Goal: Task Accomplishment & Management: Manage account settings

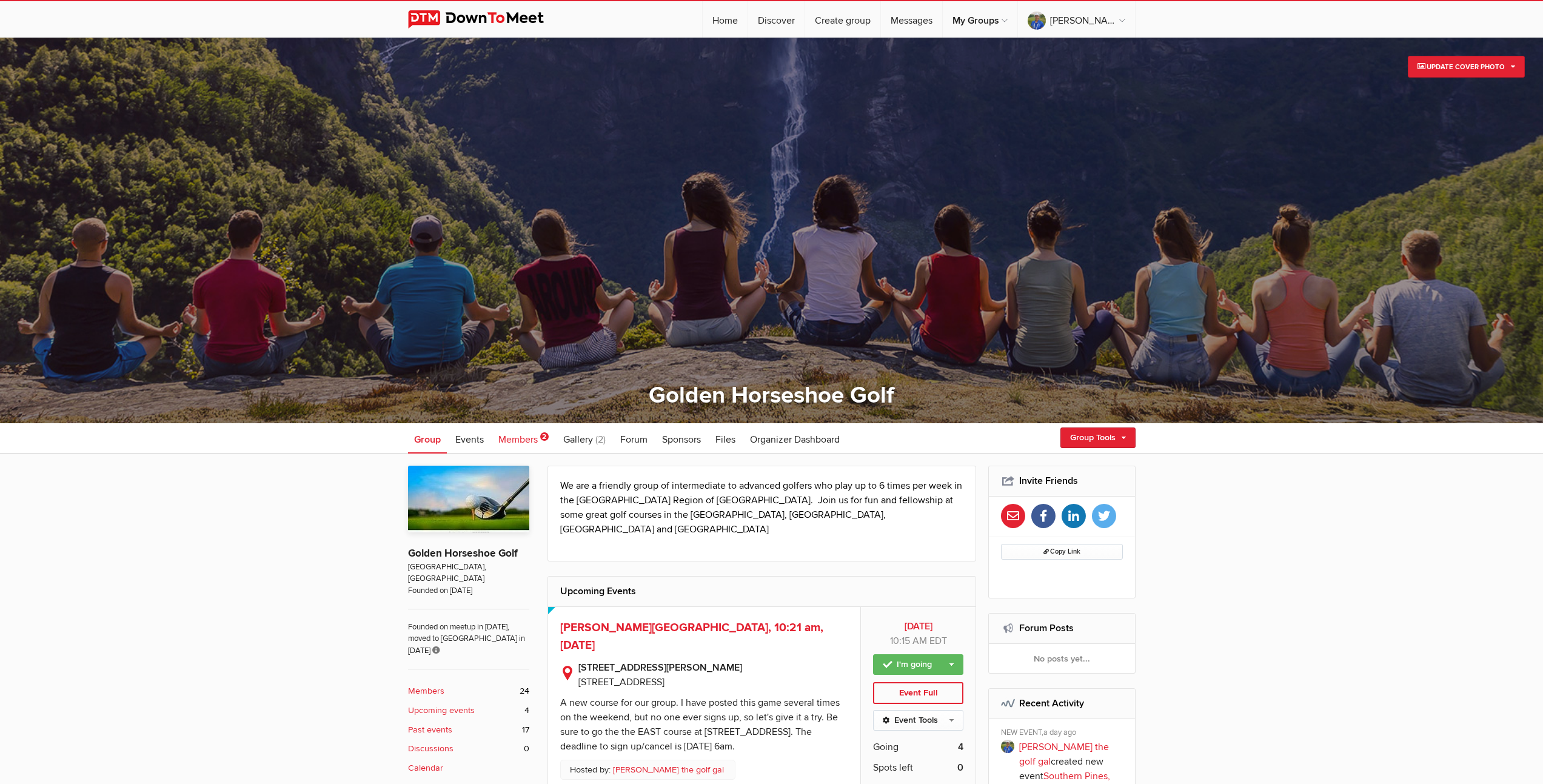
click at [523, 441] on span "Members" at bounding box center [518, 439] width 39 height 12
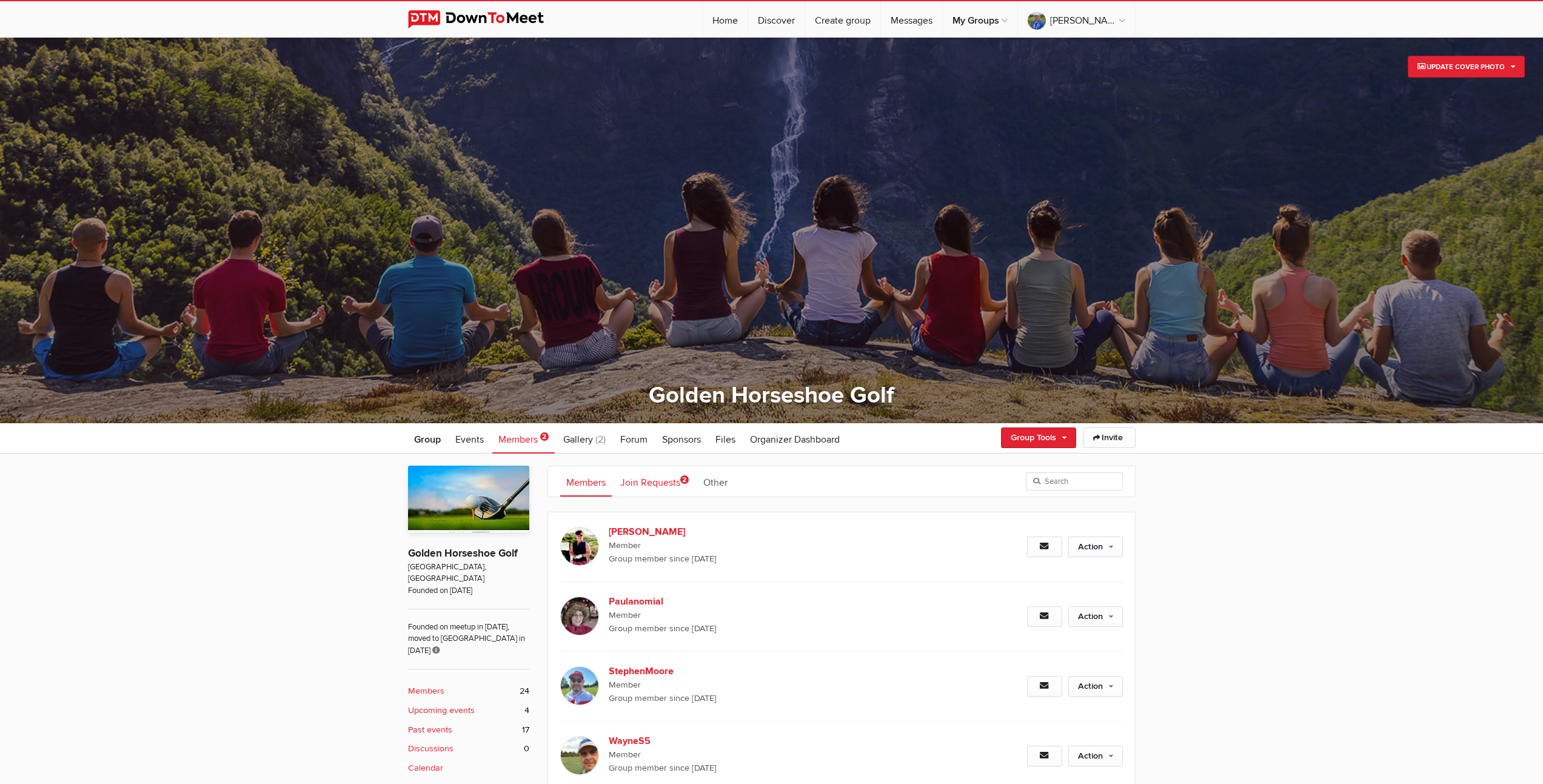
click at [653, 483] on link "Join Requests 2" at bounding box center [654, 482] width 80 height 31
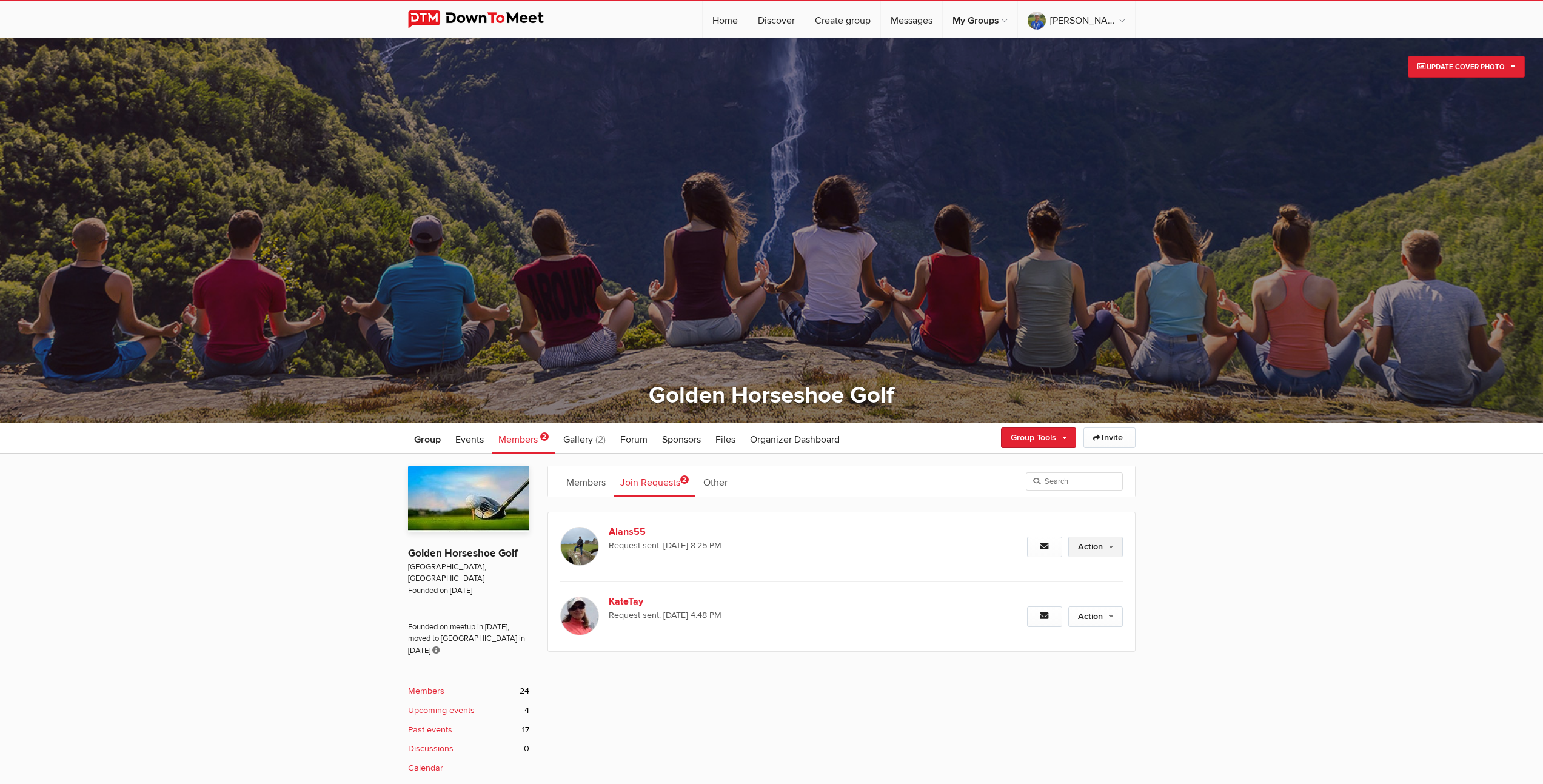
click at [1089, 547] on link "Action" at bounding box center [1095, 547] width 54 height 21
click at [1061, 573] on link "Approve Request" at bounding box center [1056, 573] width 132 height 18
click at [433, 684] on b "Members" at bounding box center [427, 691] width 37 height 13
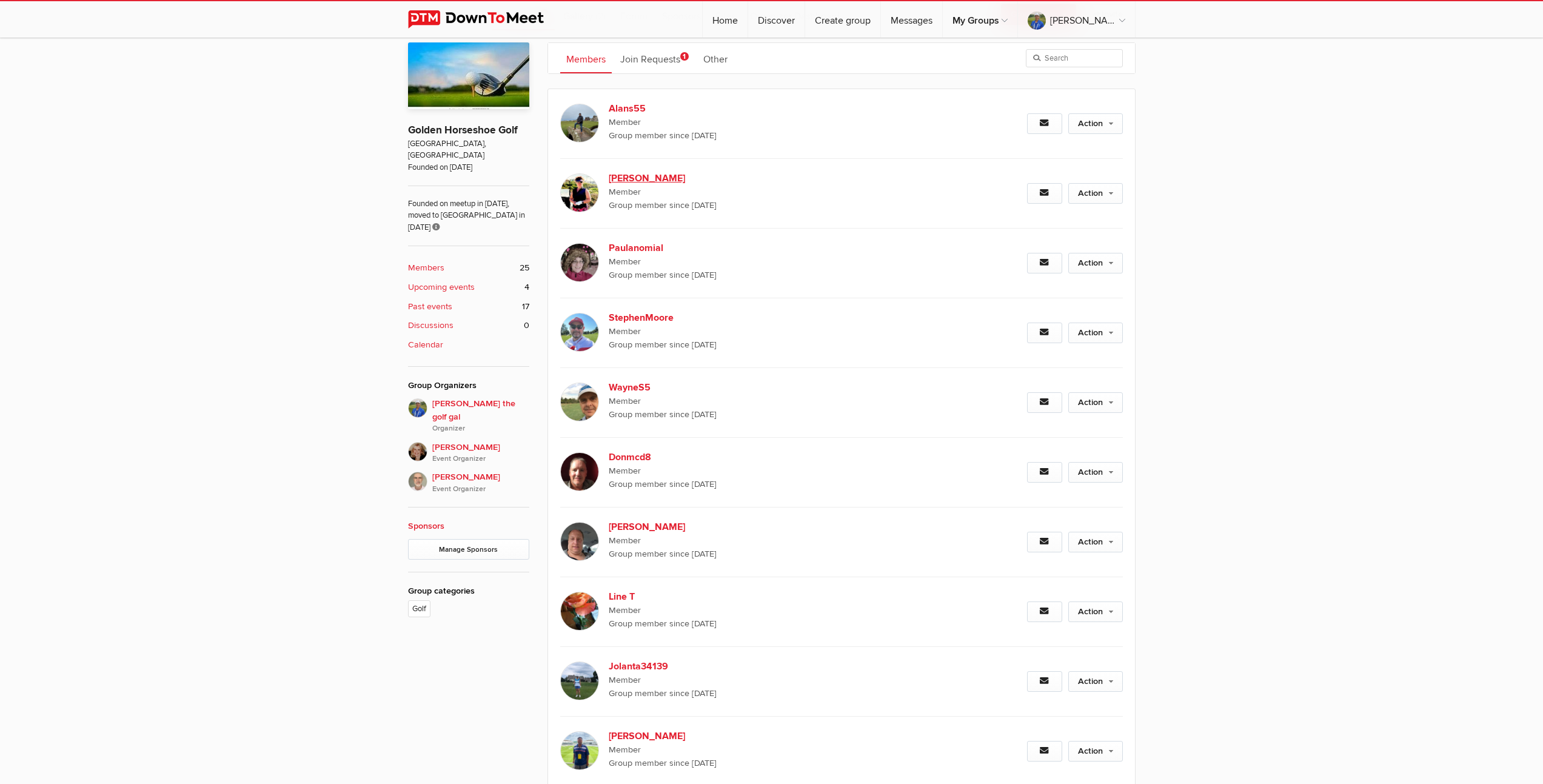
scroll to position [305, 0]
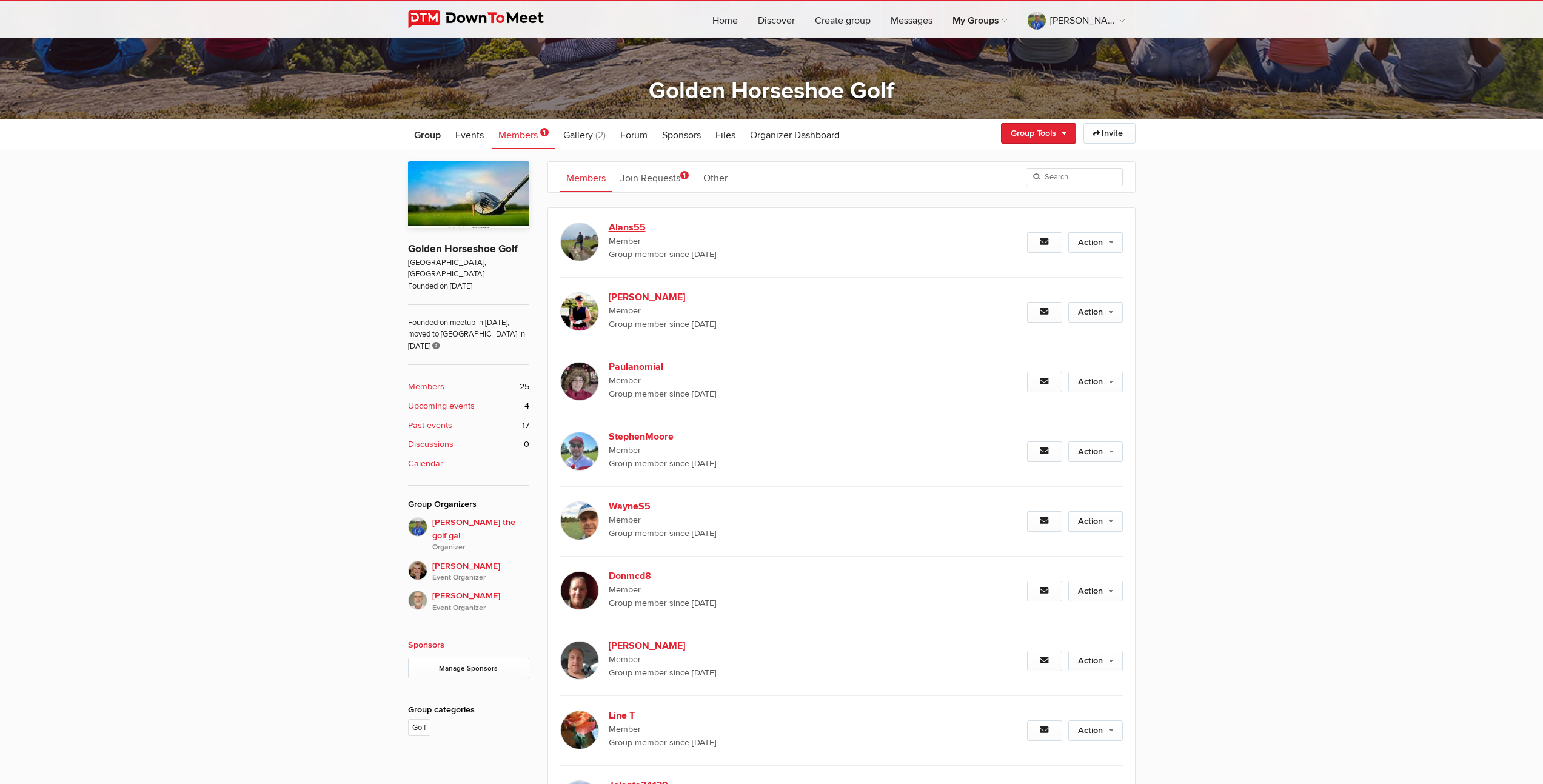
click at [631, 226] on b "Alans55" at bounding box center [712, 227] width 208 height 15
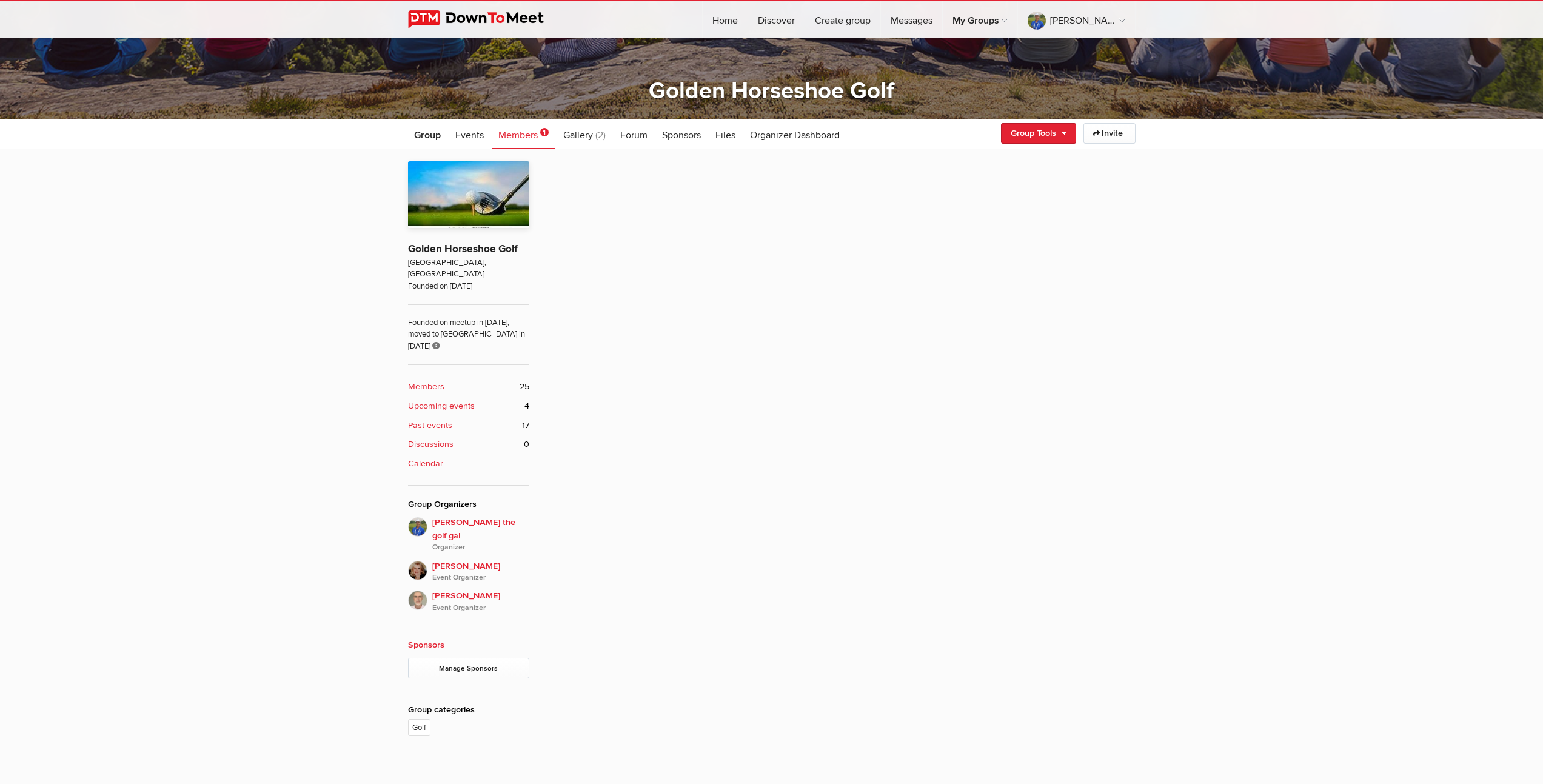
scroll to position [373, 0]
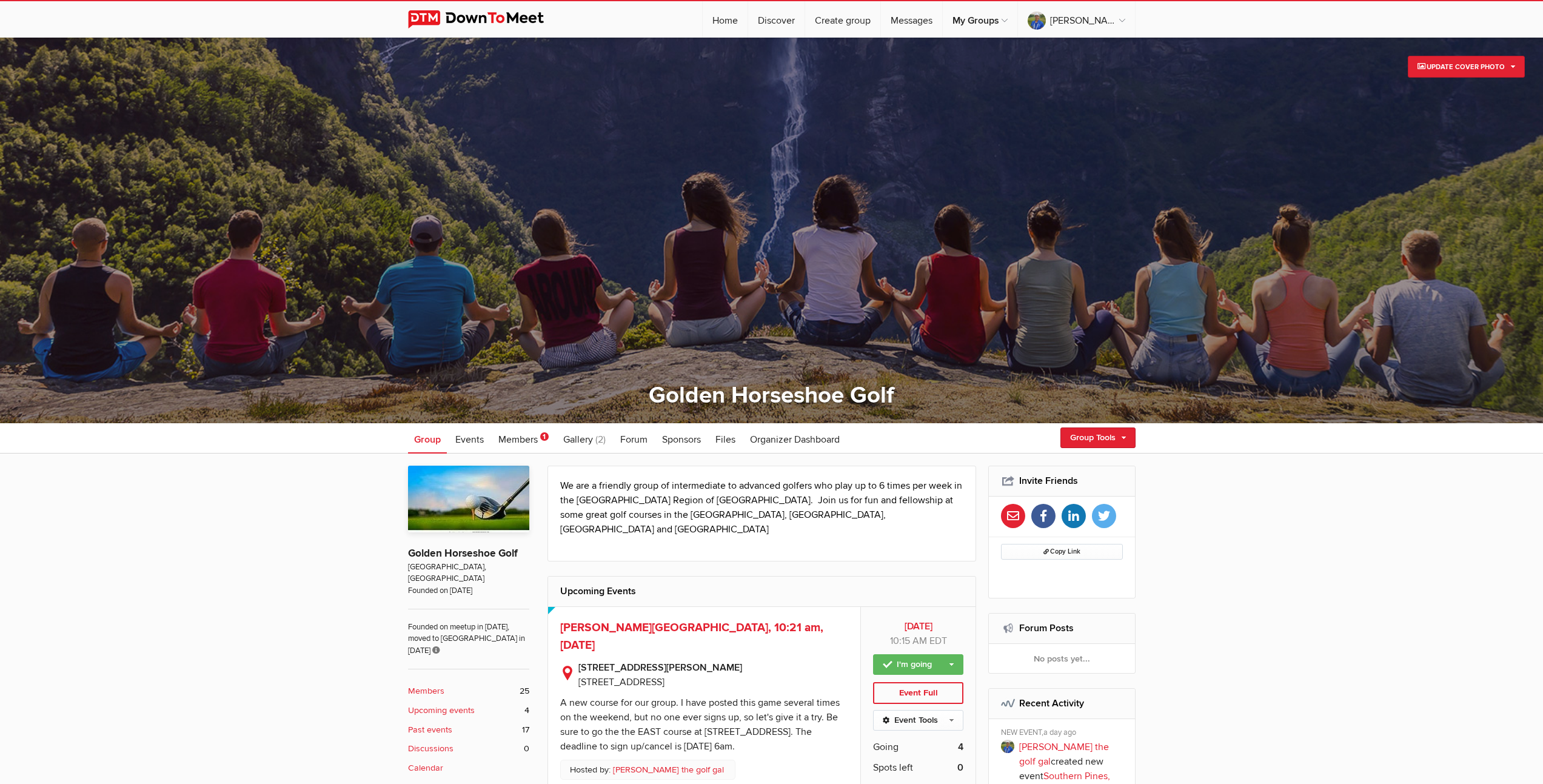
click at [440, 704] on b "Upcoming events" at bounding box center [441, 710] width 67 height 13
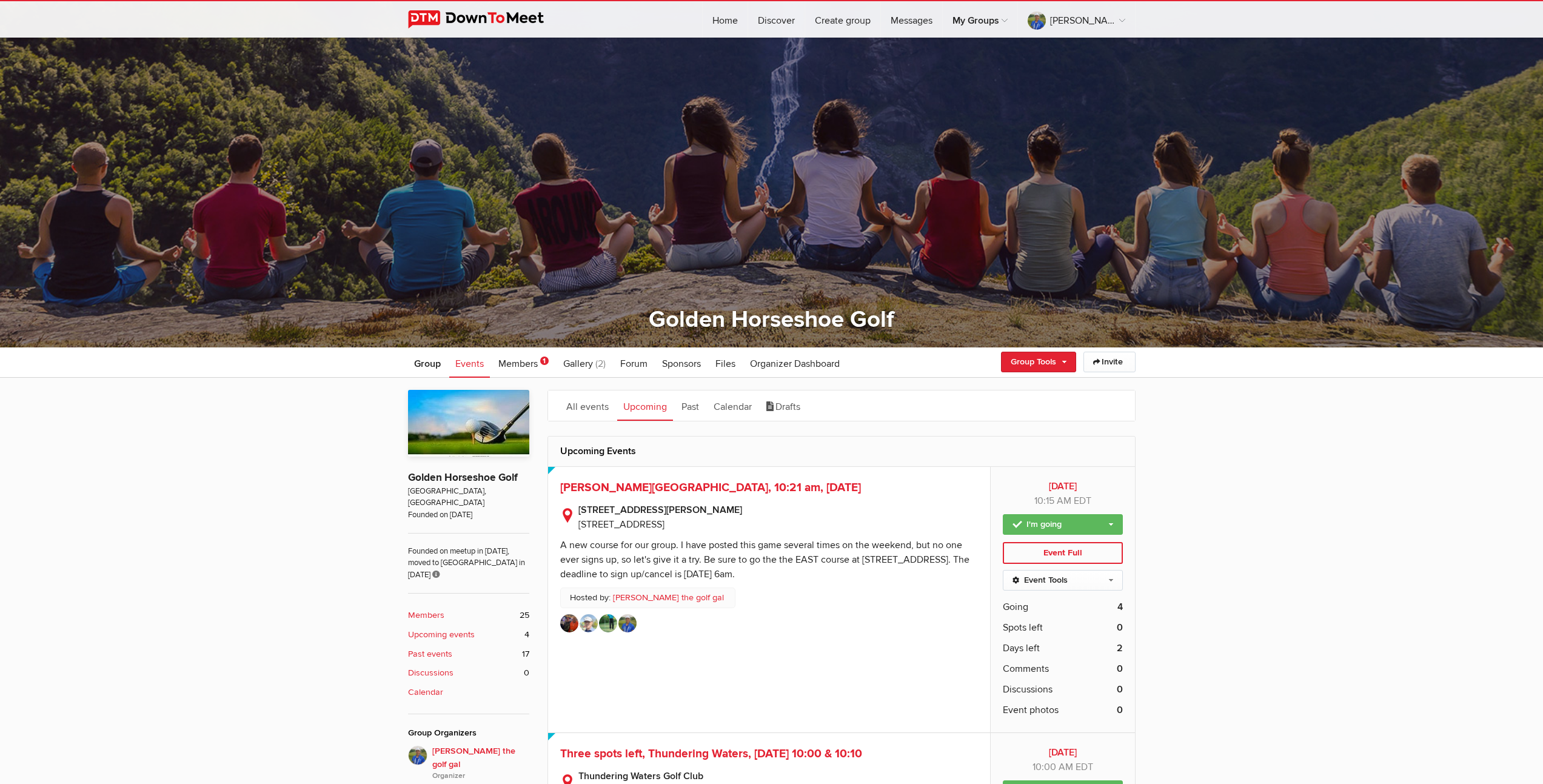
scroll to position [266, 0]
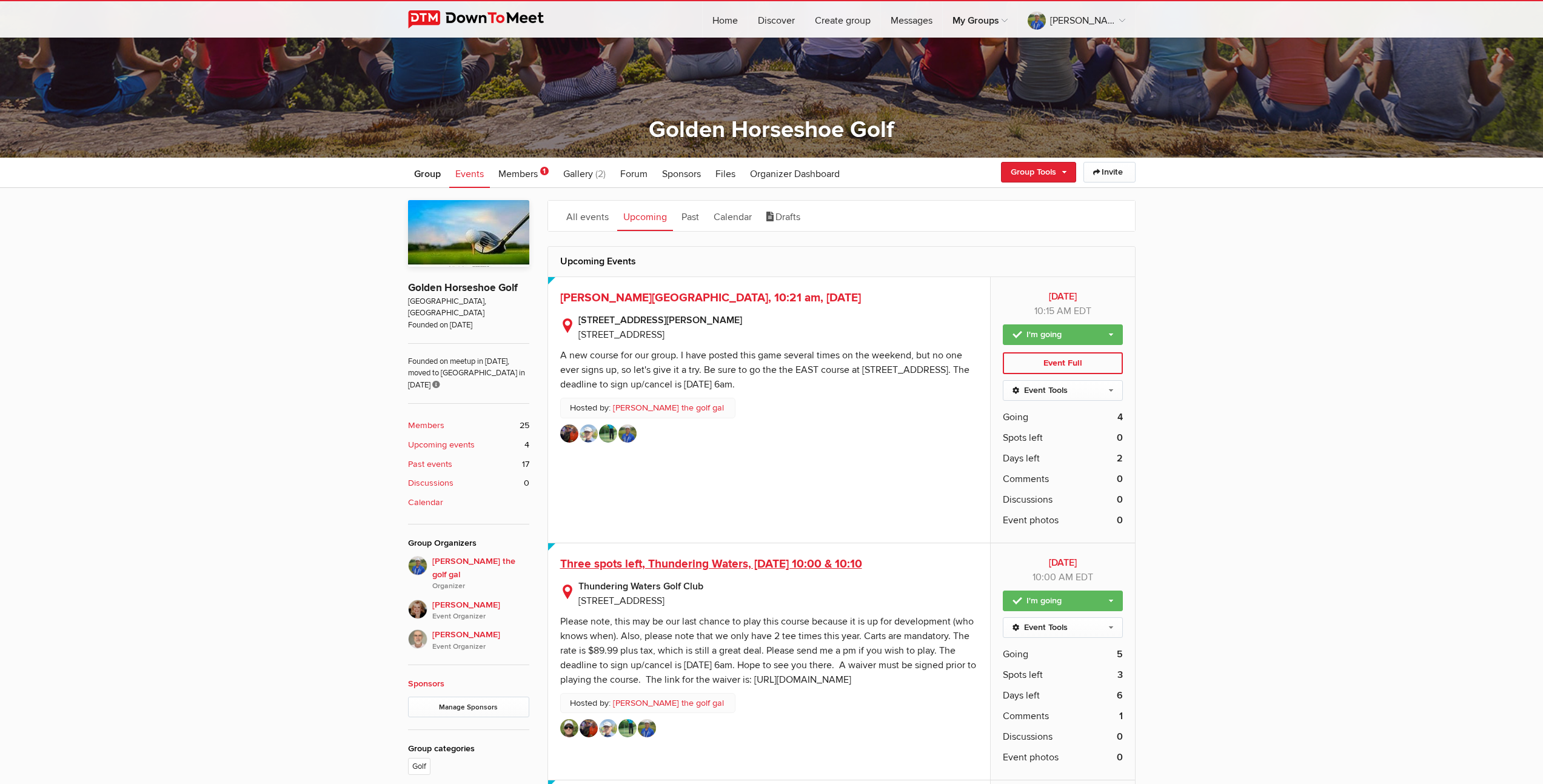
click at [717, 561] on span "Three spots left, Thundering Waters, [DATE] 10:00 & 10:10" at bounding box center [711, 564] width 302 height 15
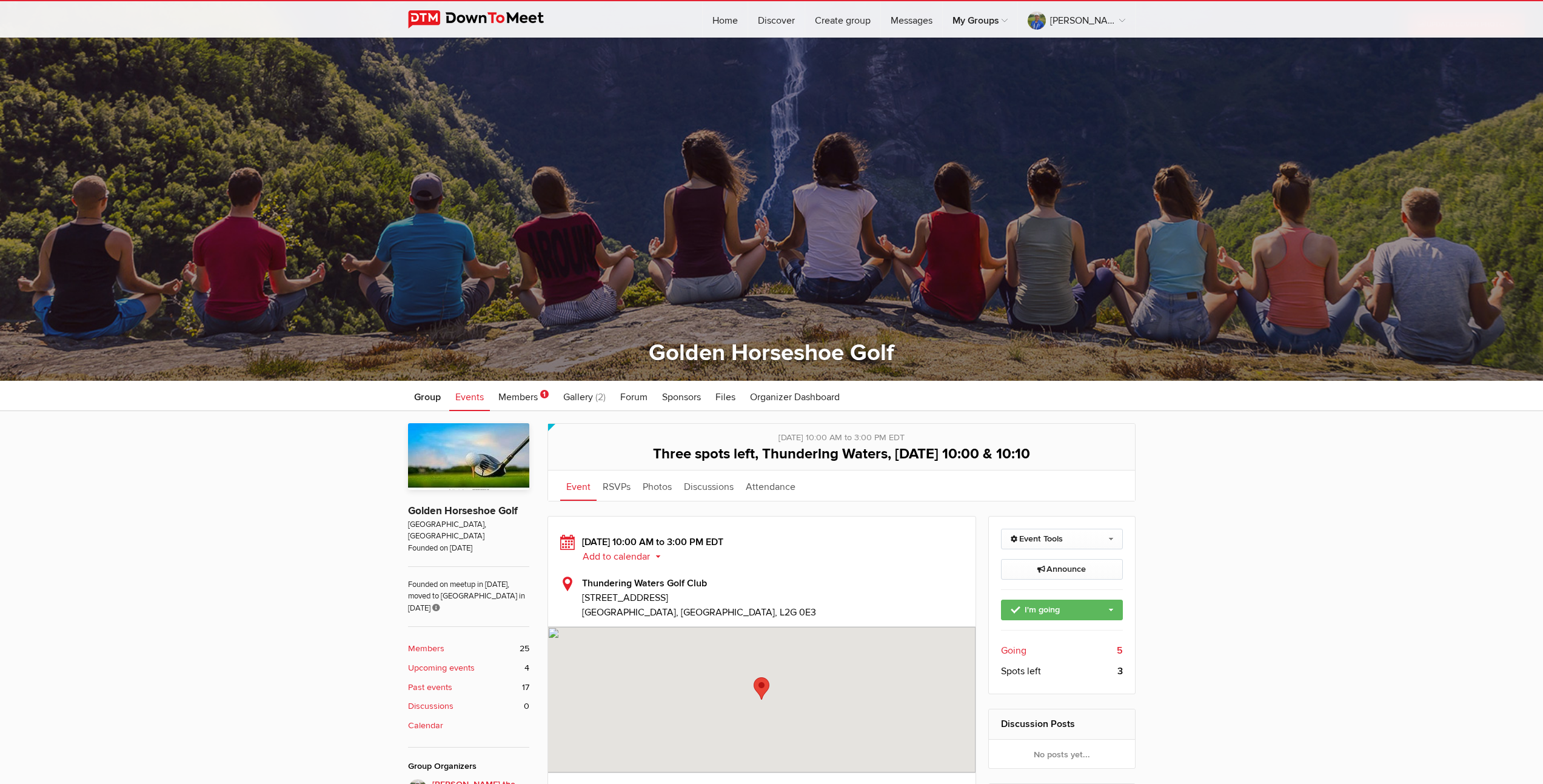
scroll to position [226, 0]
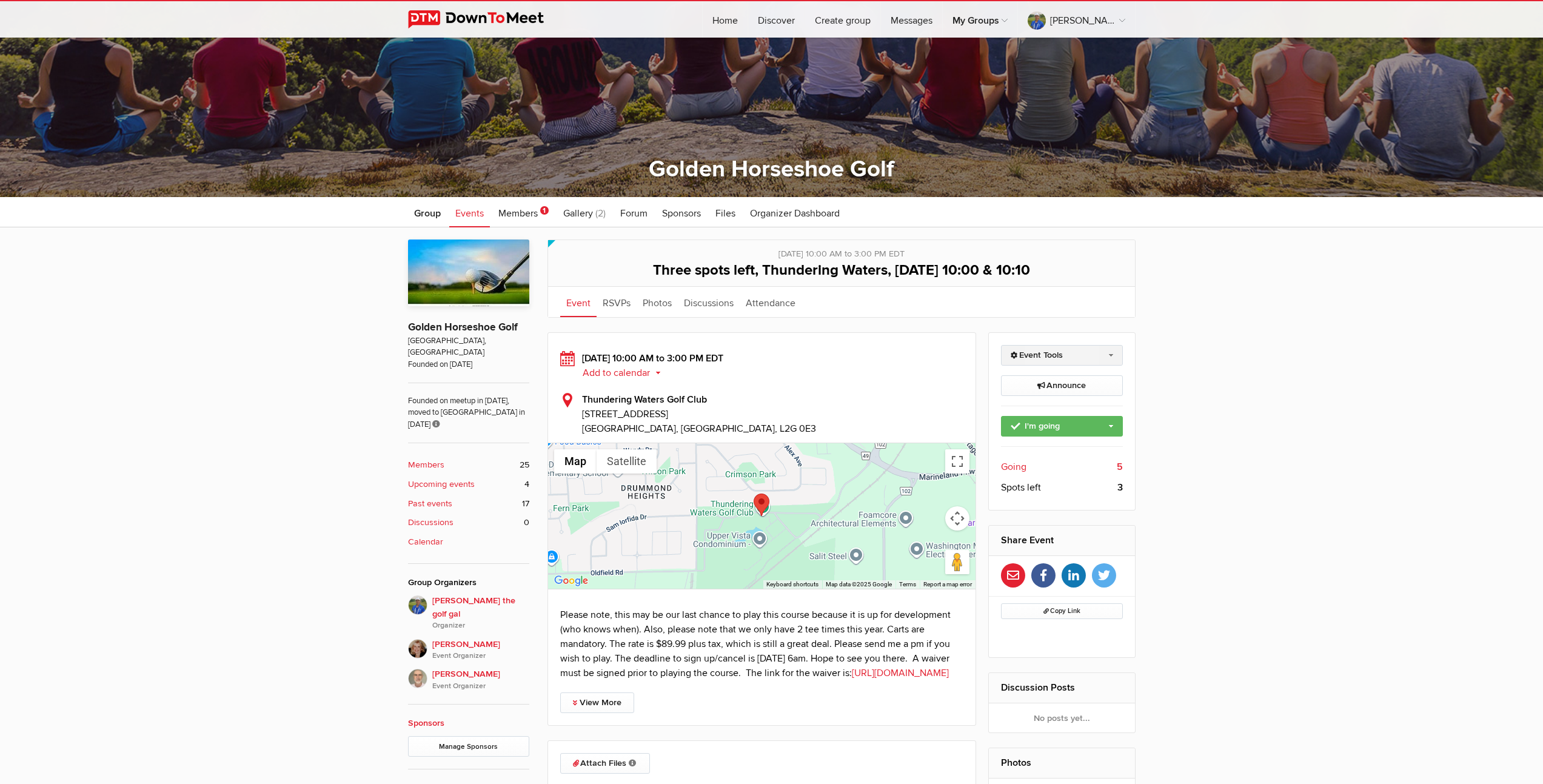
click at [1106, 354] on link "Event Tools" at bounding box center [1061, 355] width 122 height 21
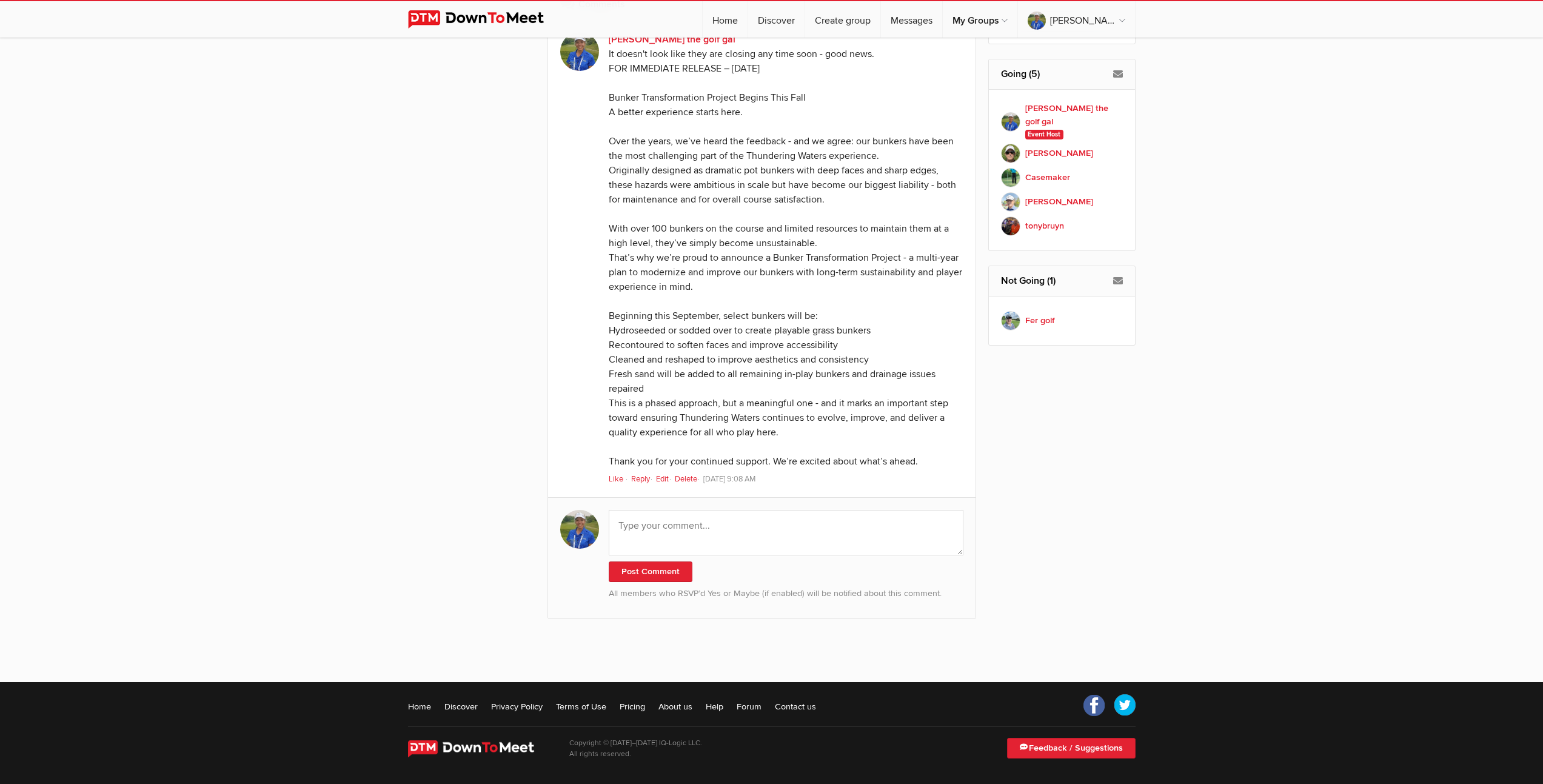
scroll to position [439, 0]
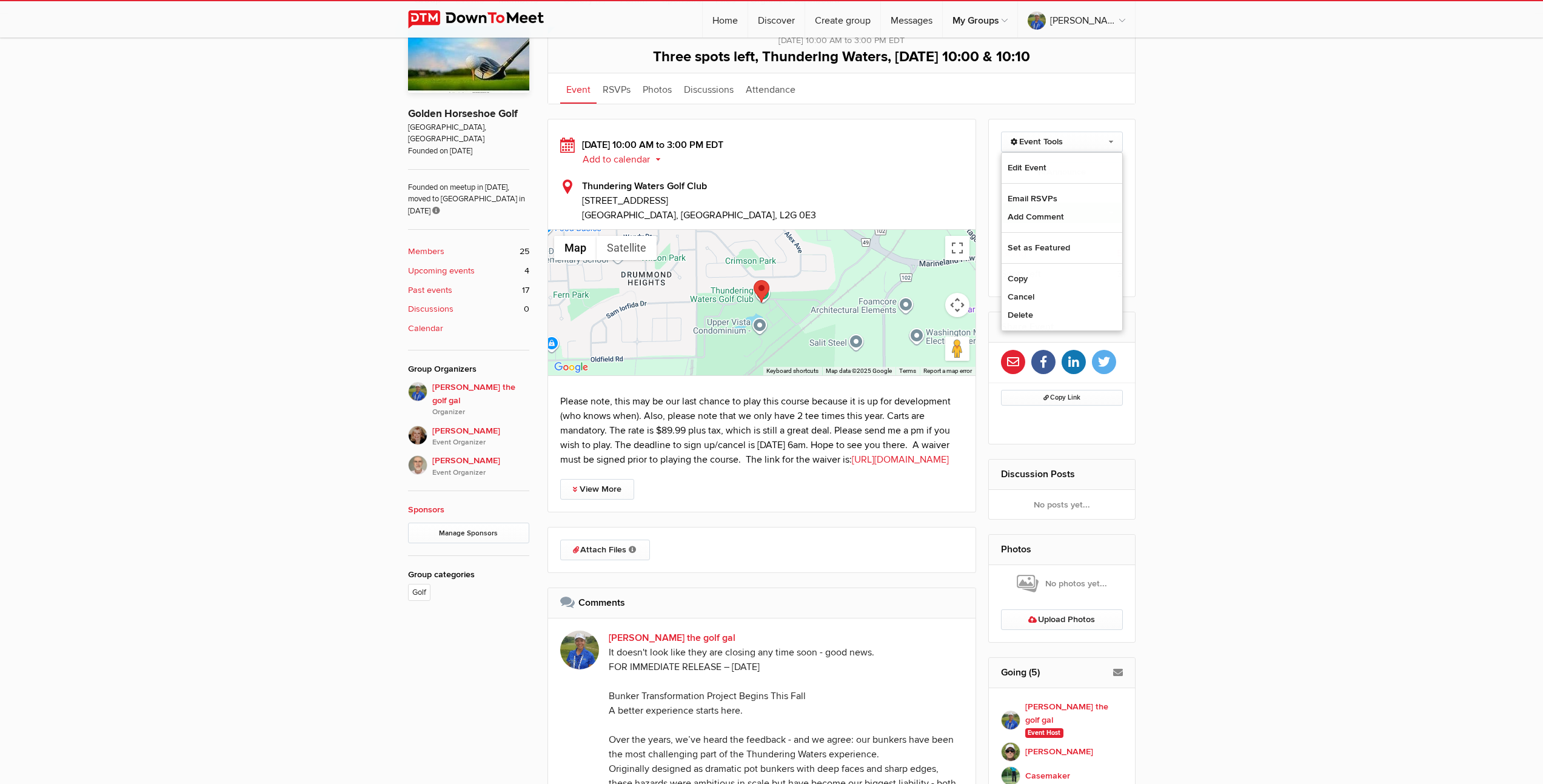
click at [1299, 216] on div "Limited visibility event Event is listed, but non-members won't see details of …" at bounding box center [771, 641] width 1543 height 1254
click at [1039, 142] on link "Event Tools" at bounding box center [1061, 142] width 122 height 21
click at [1032, 171] on link "Edit Event" at bounding box center [1062, 168] width 121 height 18
select select "10:00:00"
select select "3:00:00"
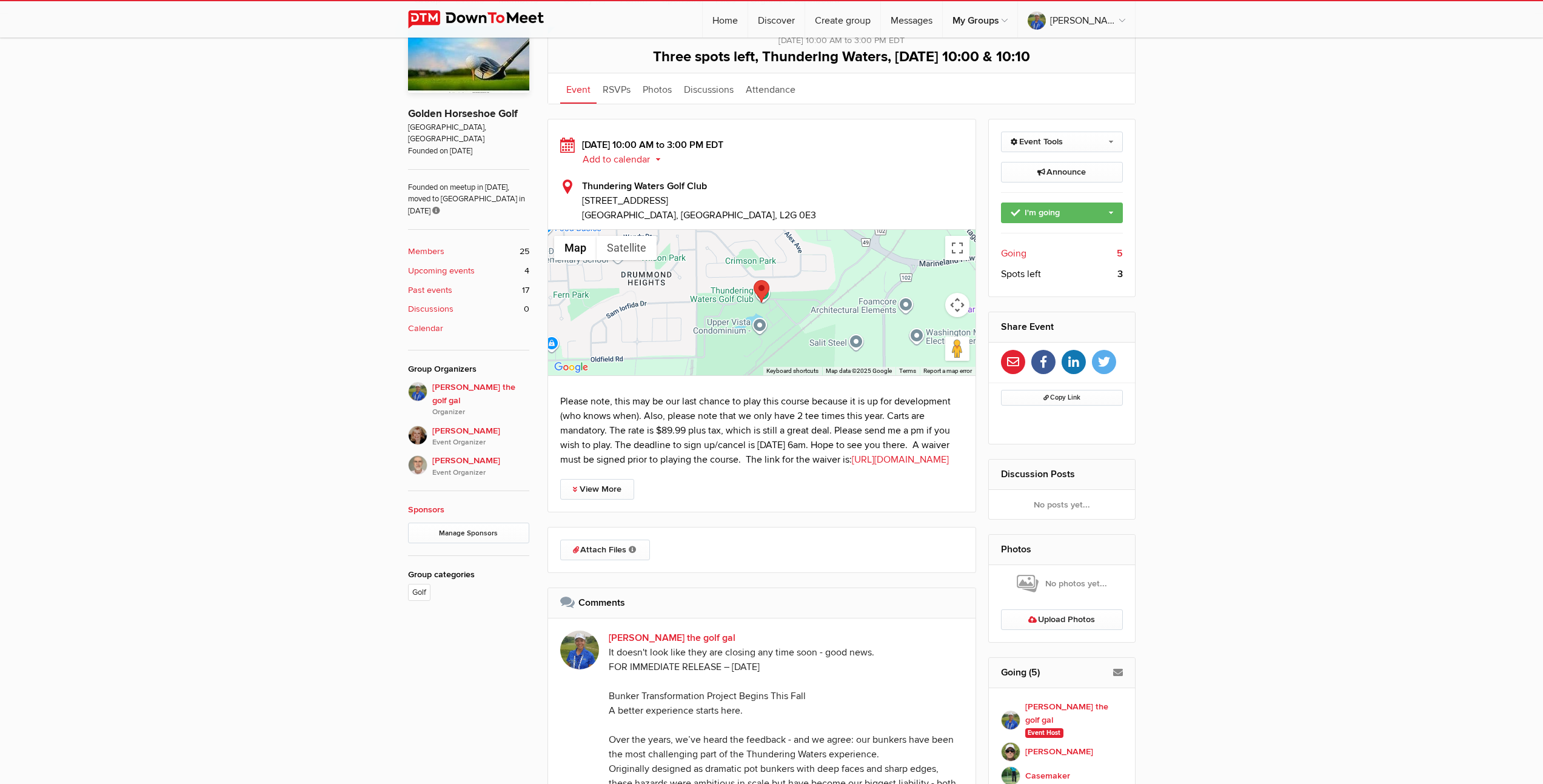
select select "PM"
select select "Canada"
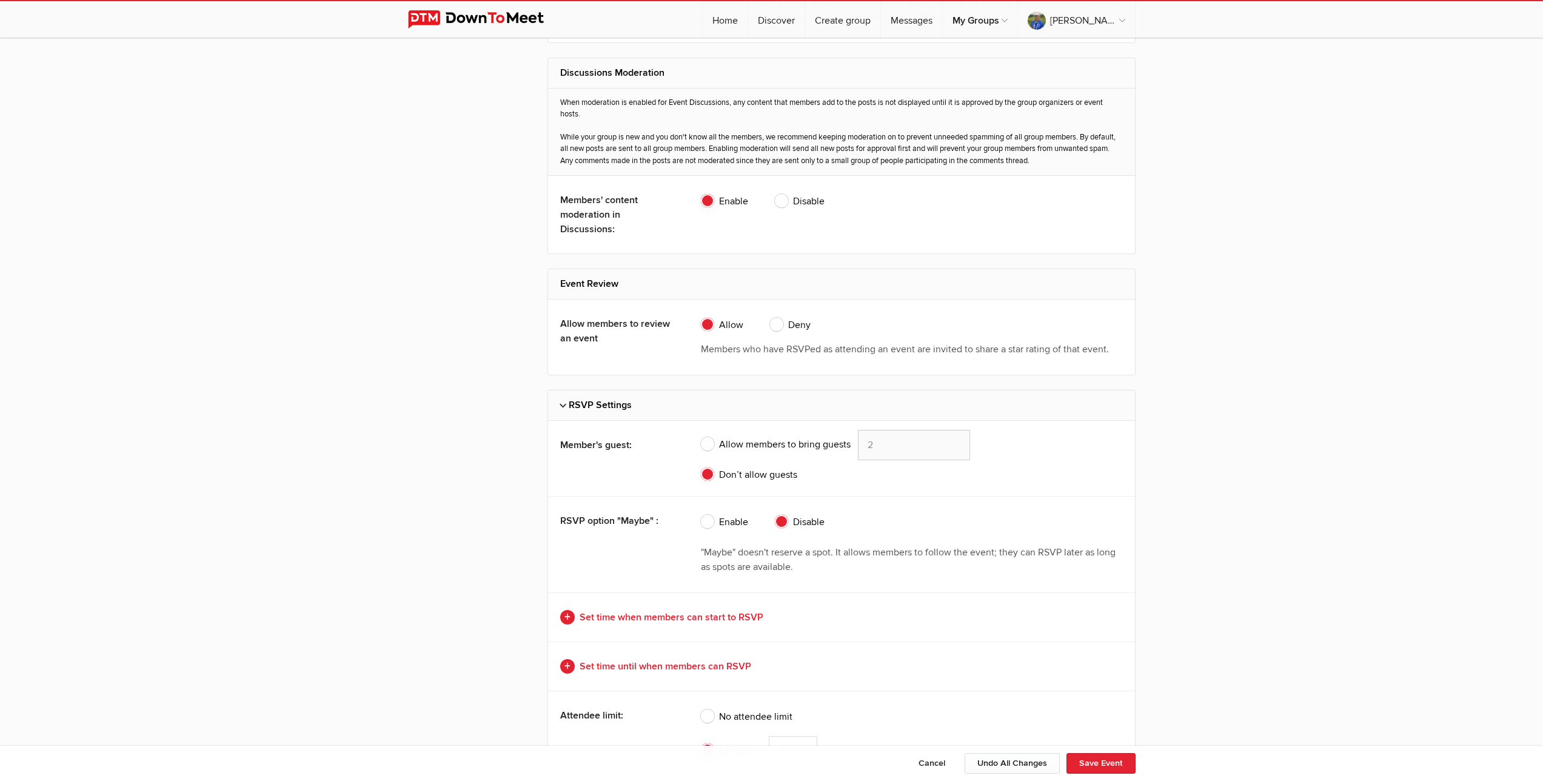
scroll to position [2628, 0]
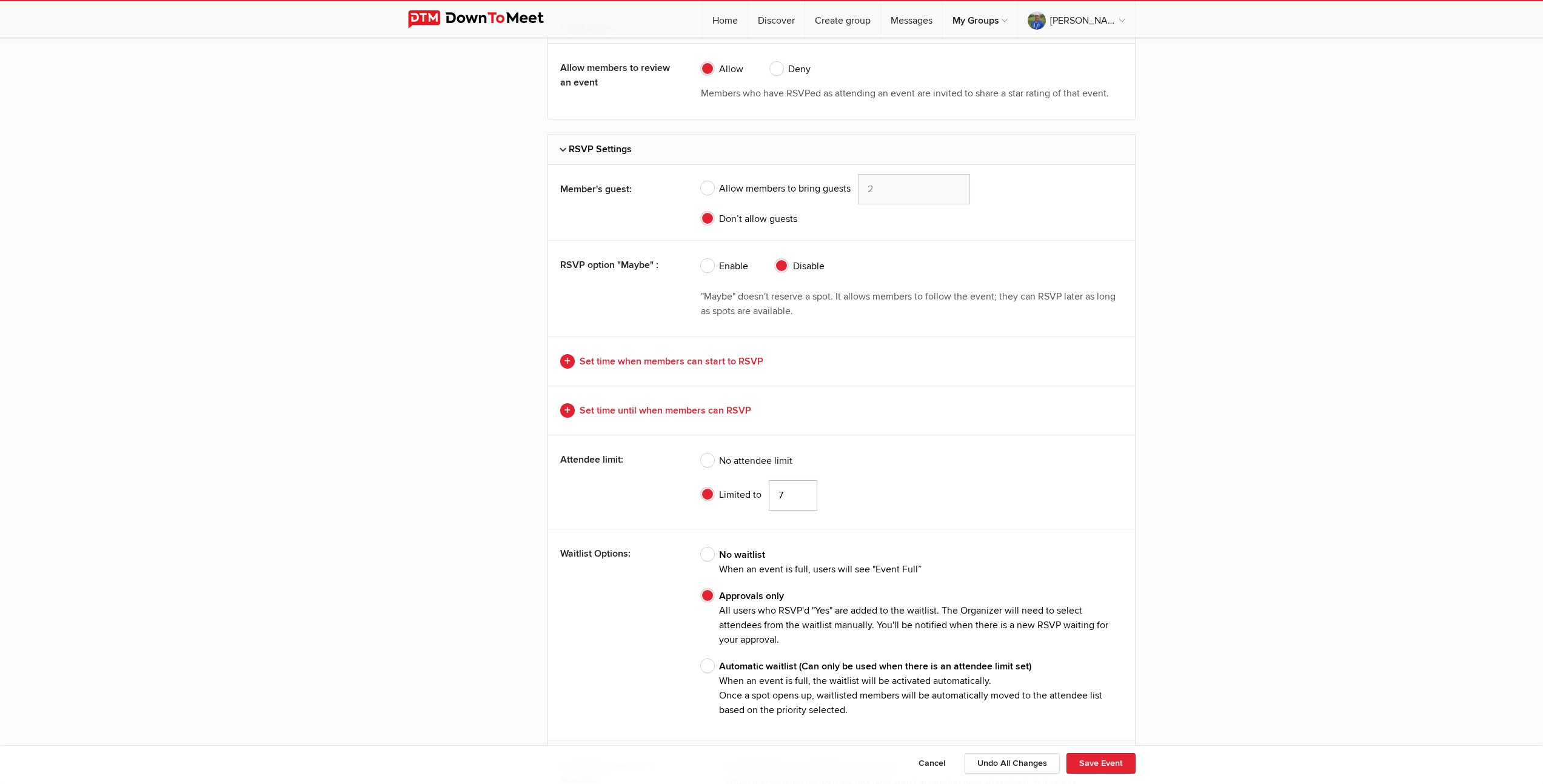
click at [803, 499] on input "7" at bounding box center [793, 495] width 48 height 31
click at [803, 499] on input "6" at bounding box center [793, 495] width 48 height 31
type input "5"
click at [803, 499] on input "5" at bounding box center [793, 495] width 48 height 31
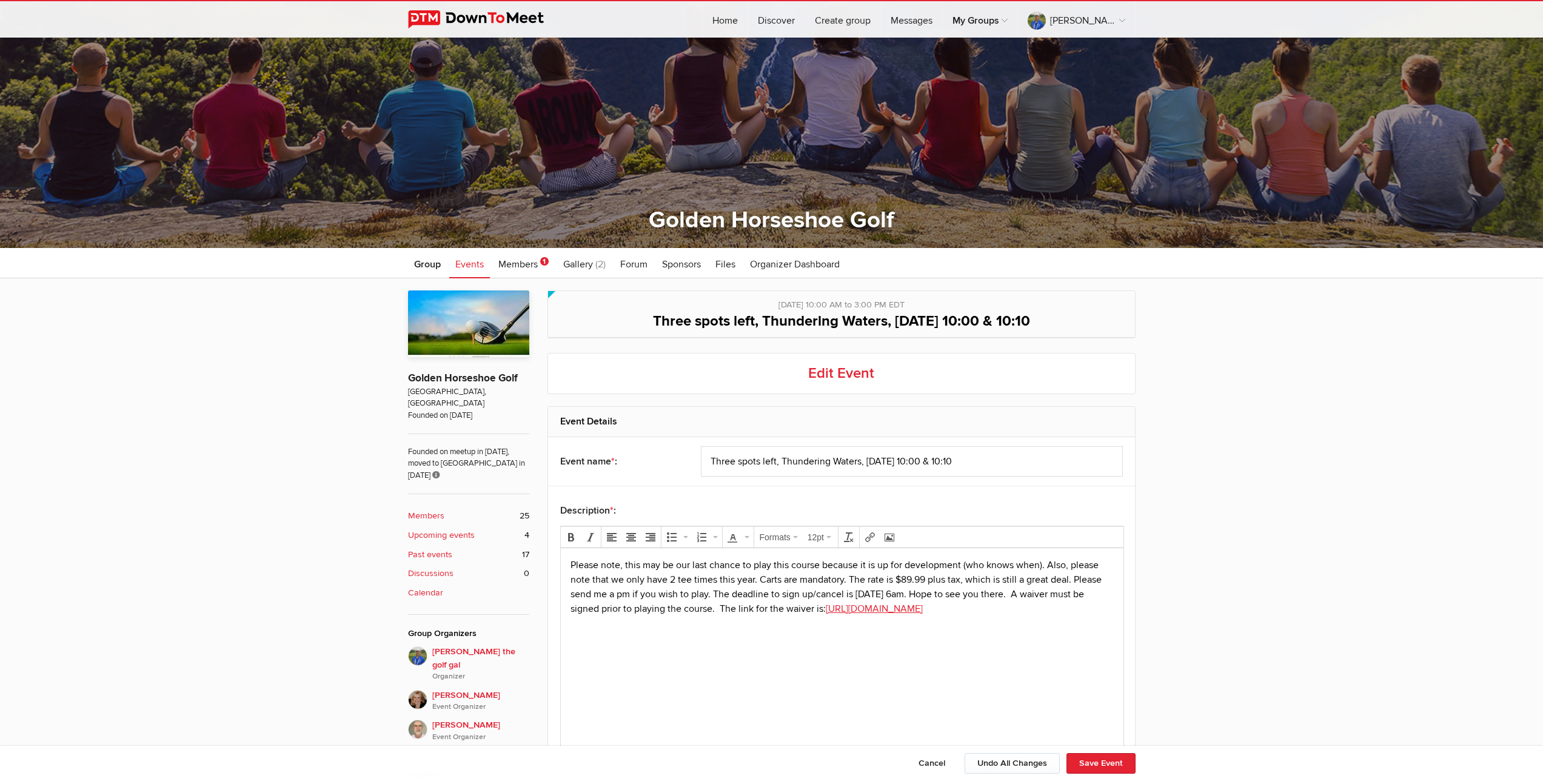
scroll to position [260, 0]
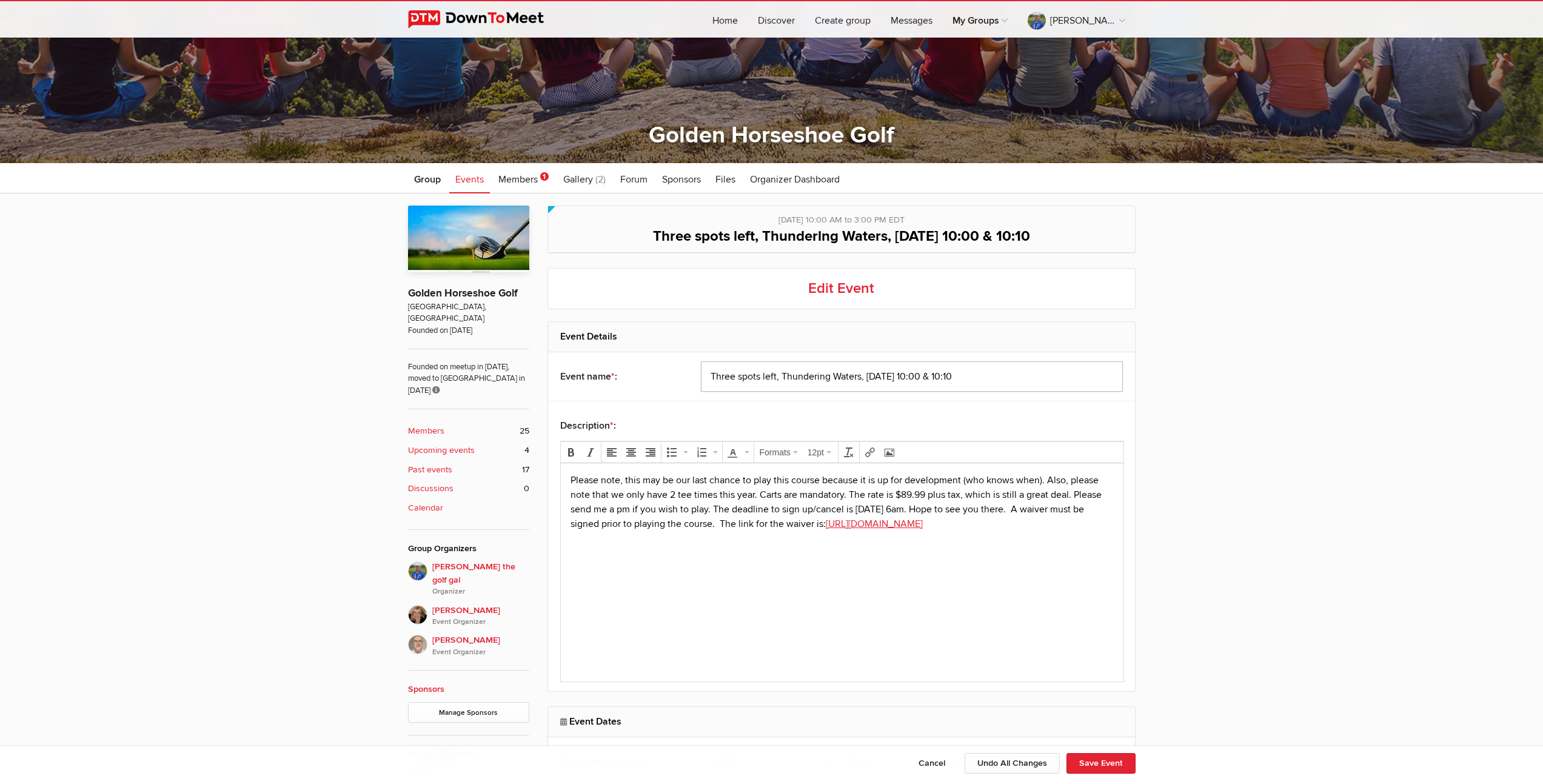
drag, startPoint x: 780, startPoint y: 375, endPoint x: 666, endPoint y: 374, distance: 114.0
click at [666, 374] on div "Event name * : Three spots left, Thundering Waters, Sat, Sept 27, 10:00 & 10:10" at bounding box center [842, 376] width 587 height 48
type input "Thundering Waters, Sat, Sept 27, 10:00 & 10:10"
click at [1085, 765] on button "Save Event" at bounding box center [1101, 763] width 69 height 21
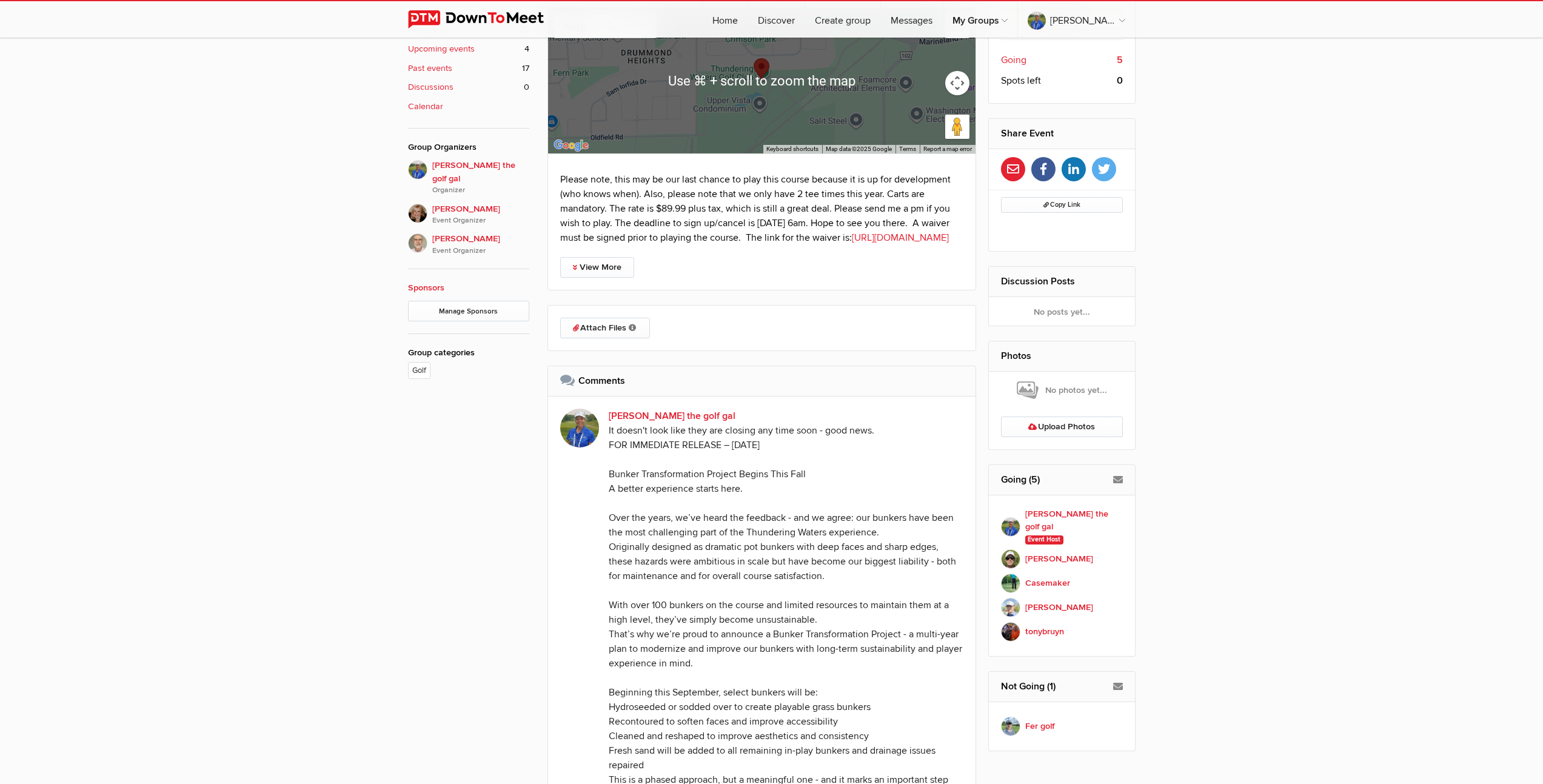
scroll to position [917, 0]
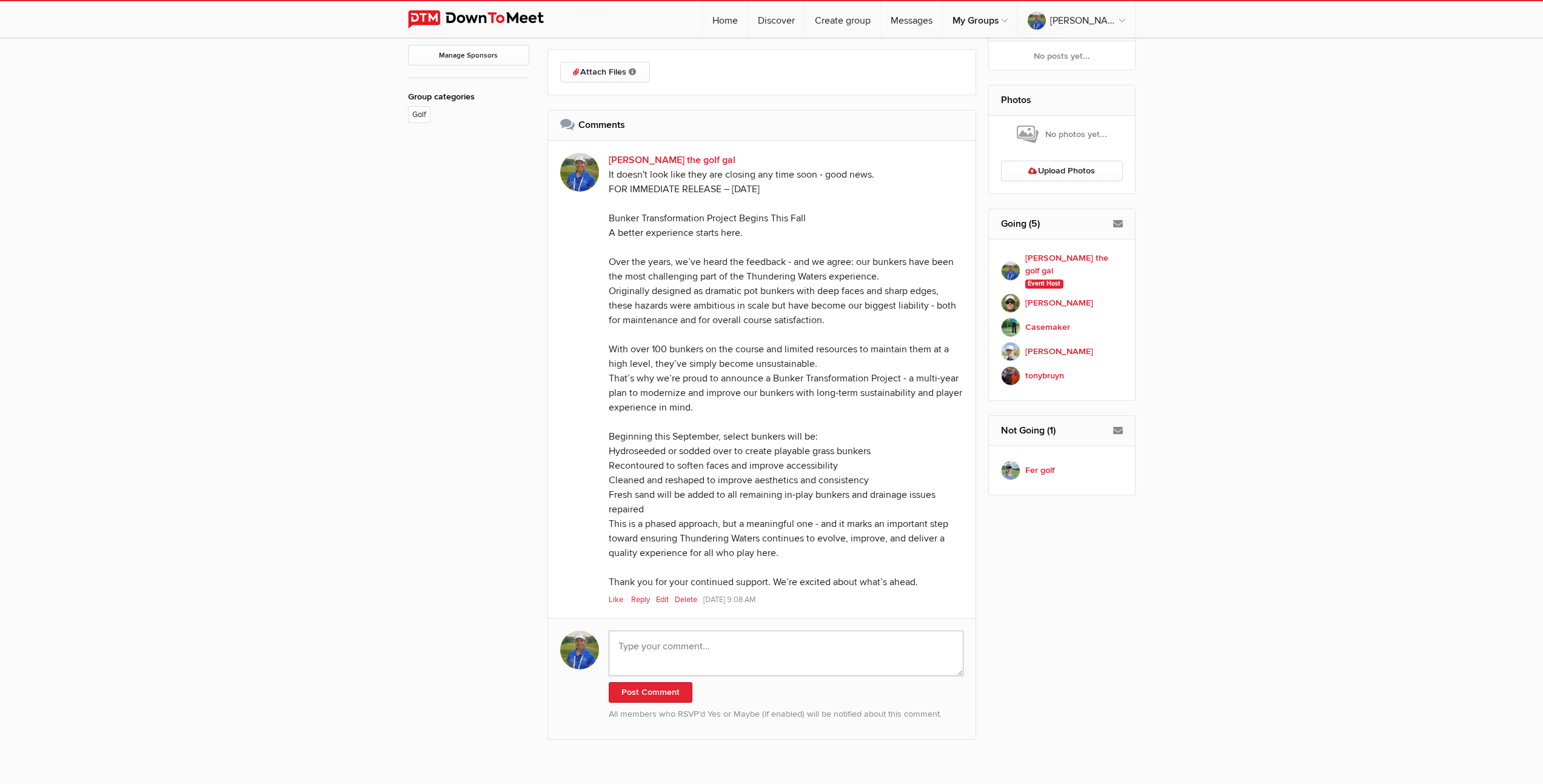
click at [744, 676] on textarea at bounding box center [786, 653] width 355 height 45
paste textarea "Hello Everyone. Unfortunately, the turn out for this event is low, (it always u…"
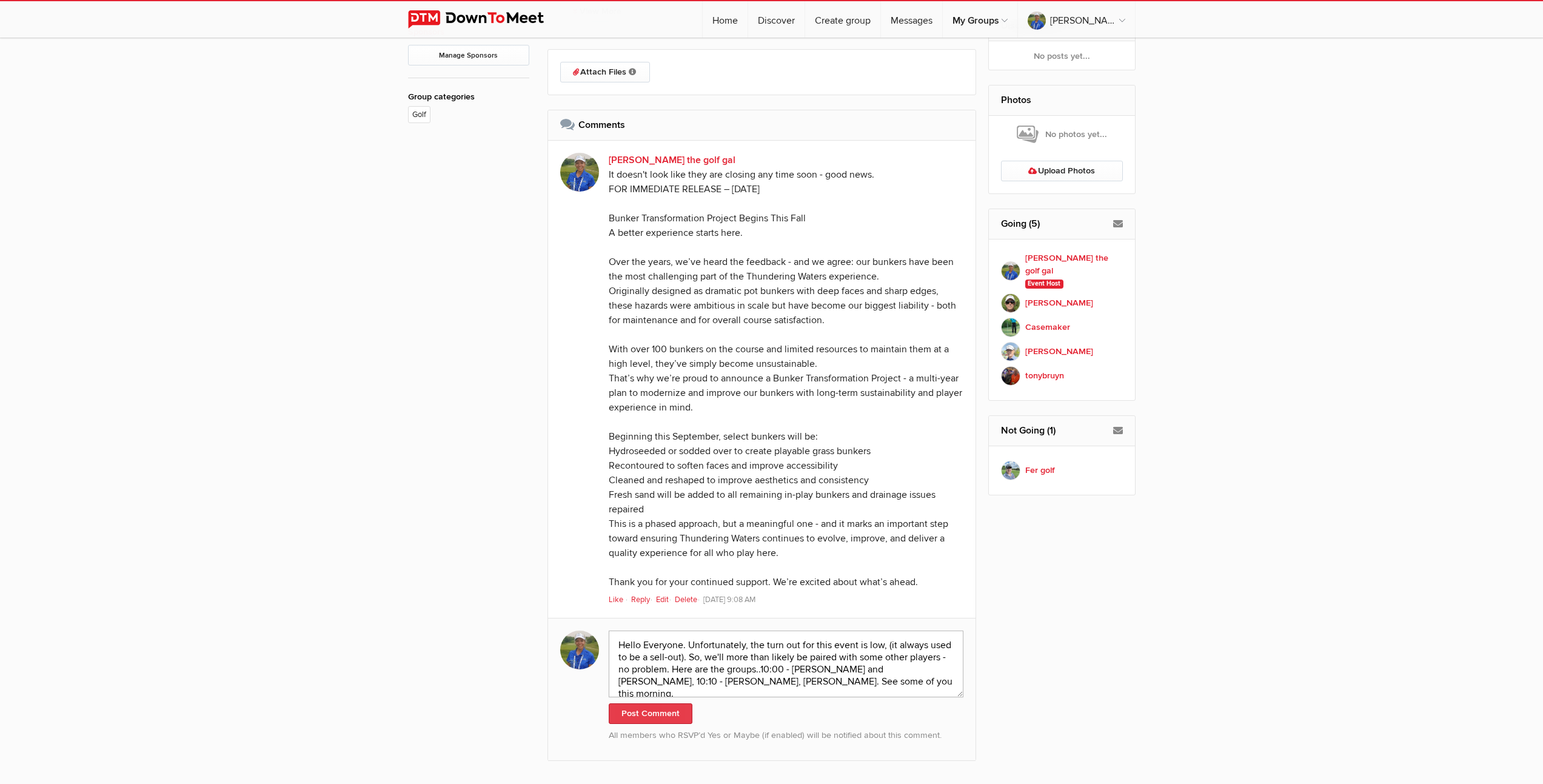
type textarea "Hello Everyone. Unfortunately, the turn out for this event is low, (it always u…"
click at [659, 724] on button "Post Comment" at bounding box center [650, 714] width 83 height 21
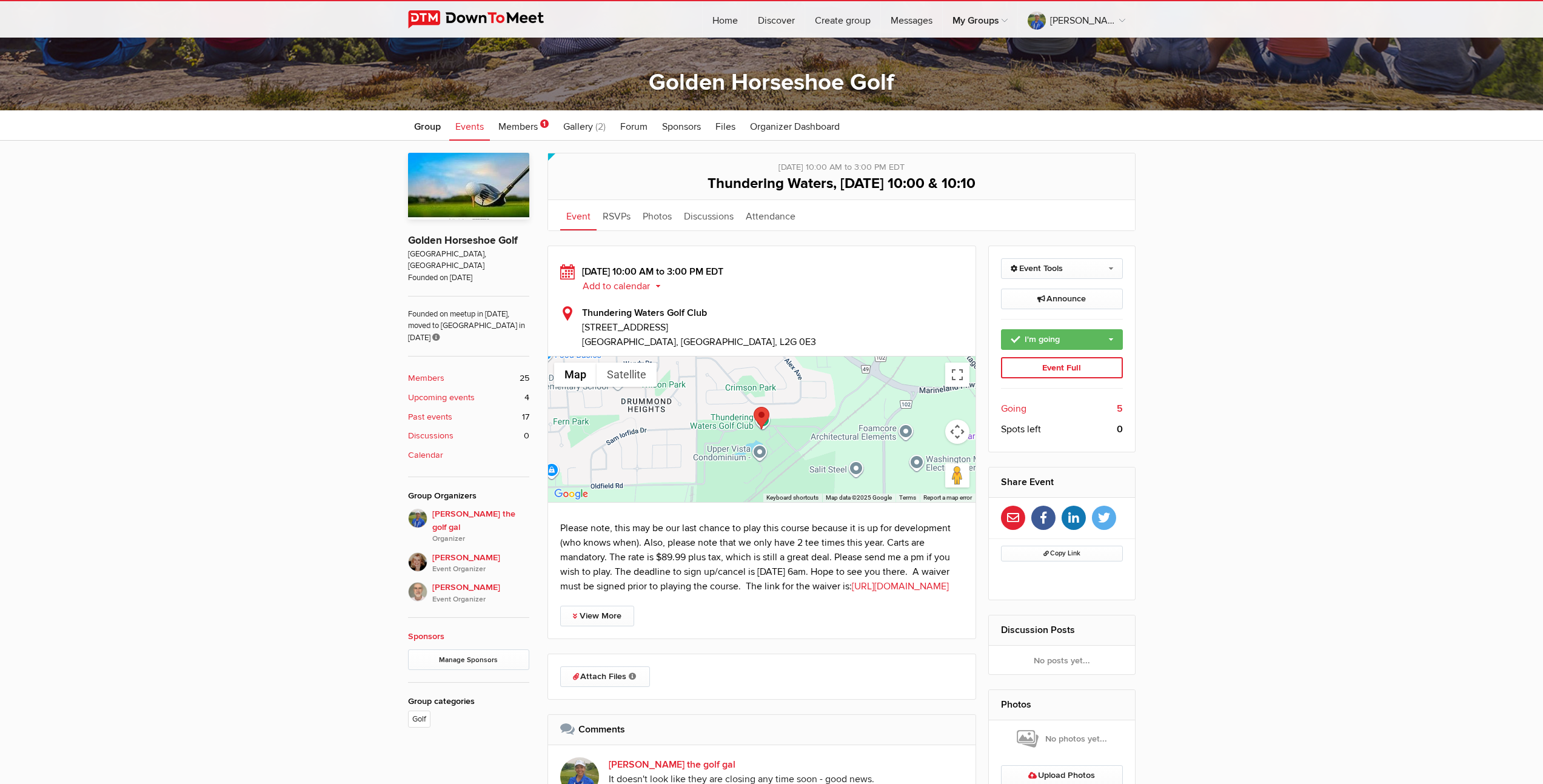
scroll to position [0, 0]
